Goal: Task Accomplishment & Management: Use online tool/utility

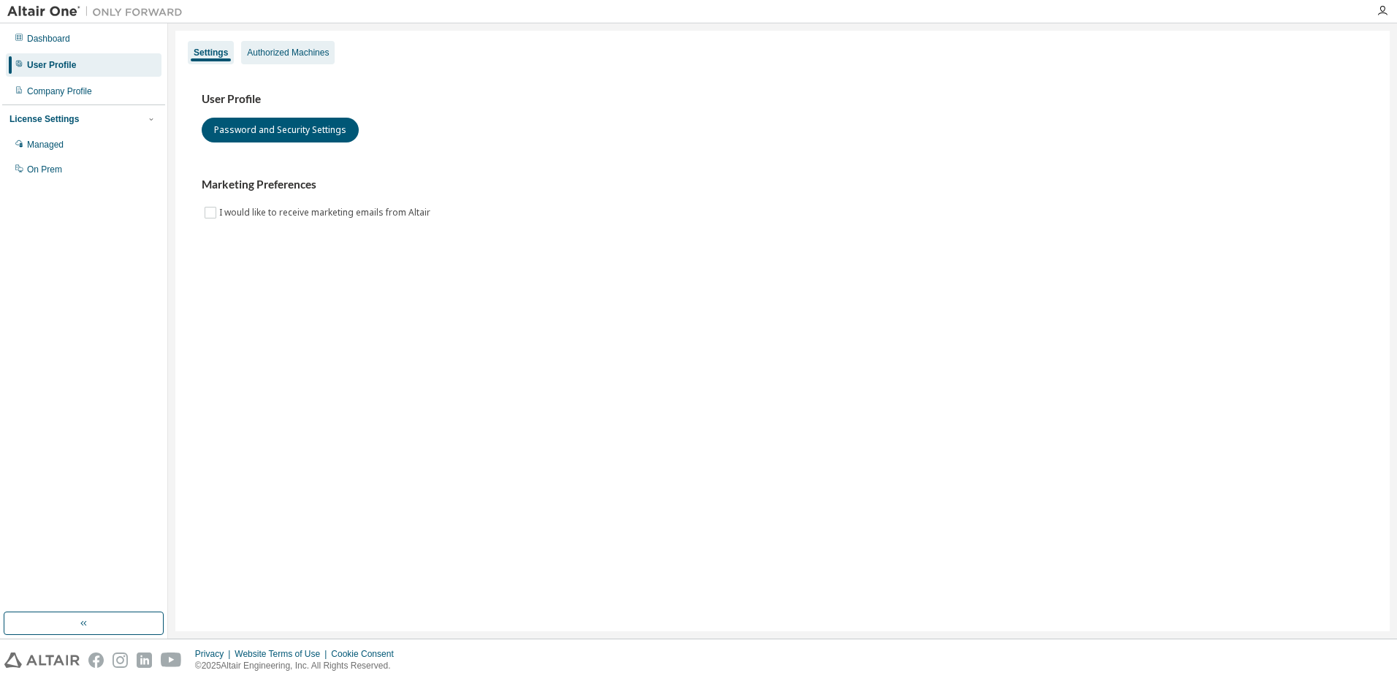
click at [304, 49] on div "Authorized Machines" at bounding box center [288, 53] width 82 height 12
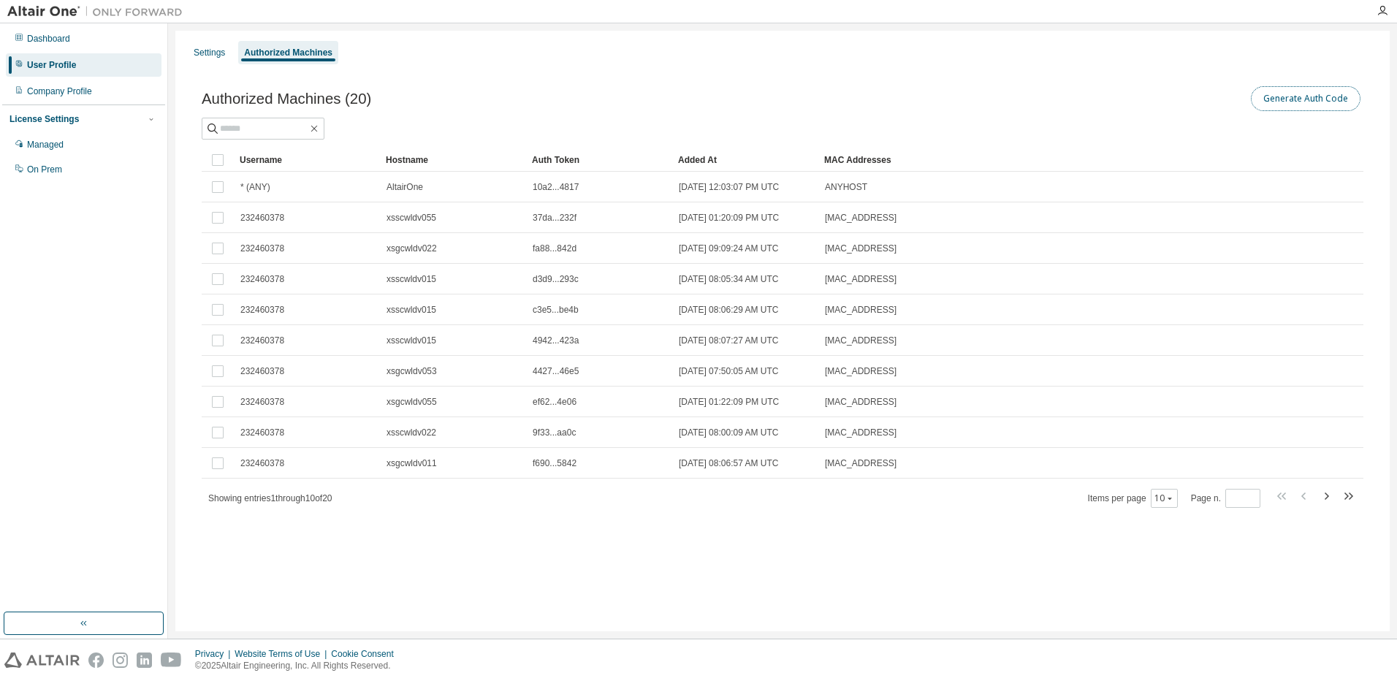
click at [1300, 101] on button "Generate Auth Code" at bounding box center [1306, 98] width 110 height 25
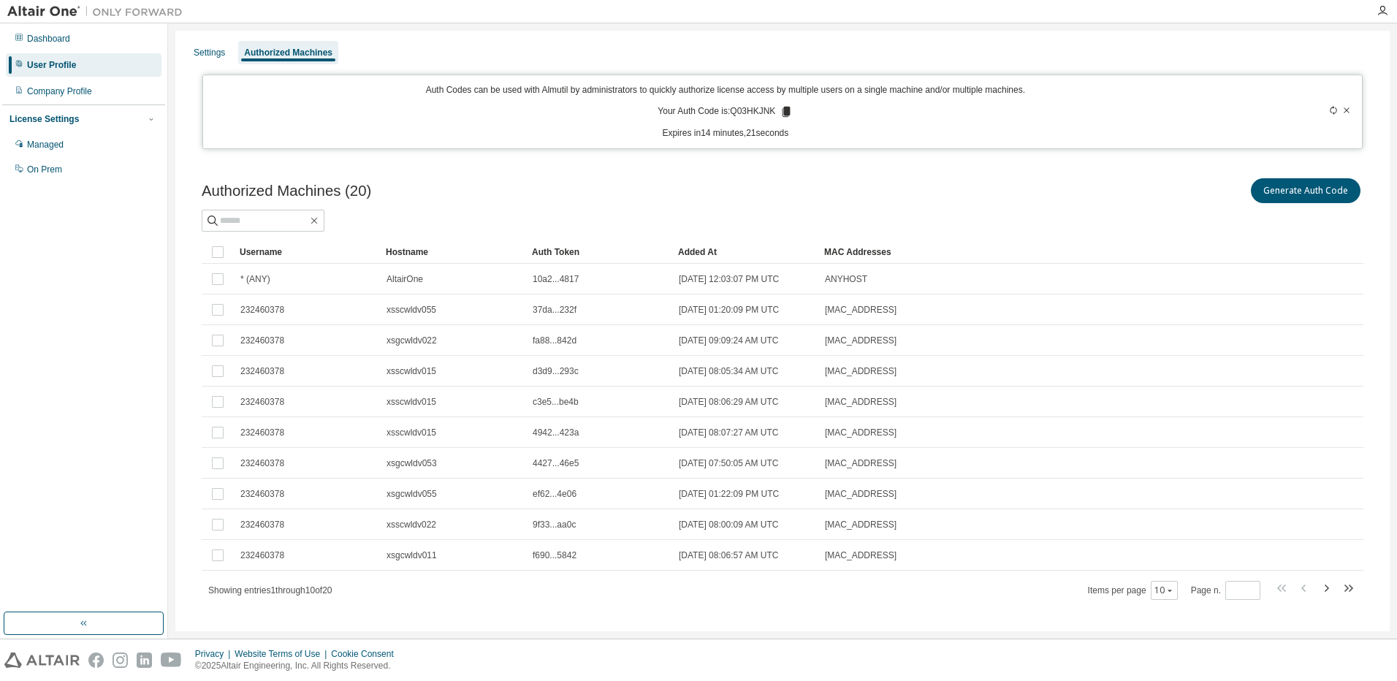
click at [779, 110] on icon at bounding box center [785, 111] width 13 height 13
click at [782, 112] on icon at bounding box center [785, 111] width 13 height 13
